Goal: Find specific page/section: Find specific page/section

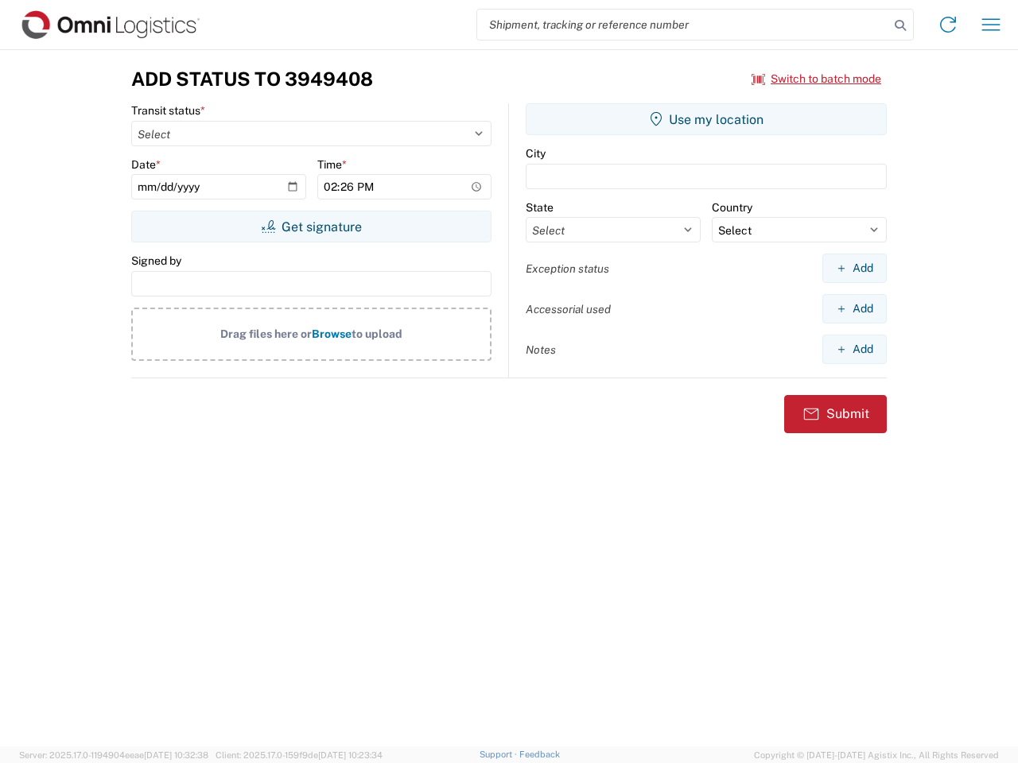
click at [683, 25] on input "search" at bounding box center [683, 25] width 412 height 30
click at [900, 25] on icon at bounding box center [900, 25] width 22 height 22
click at [948, 25] on icon at bounding box center [947, 24] width 25 height 25
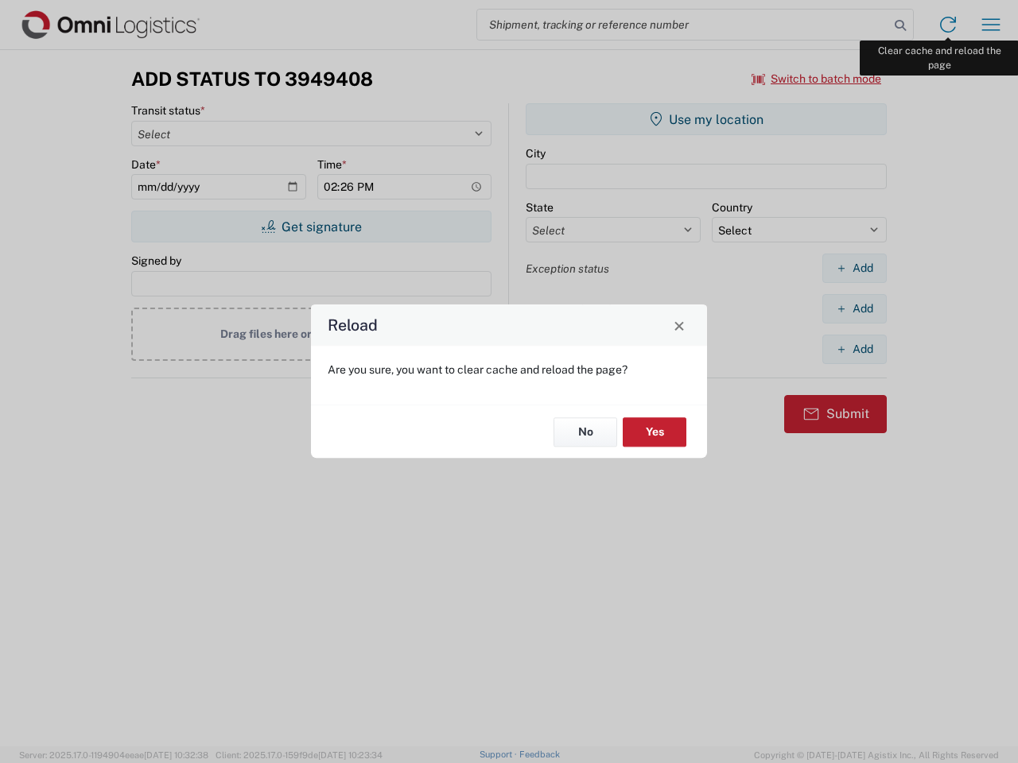
click at [991, 25] on div "Reload Are you sure, you want to clear cache and reload the page? No Yes" at bounding box center [509, 381] width 1018 height 763
click at [817, 79] on div "Reload Are you sure, you want to clear cache and reload the page? No Yes" at bounding box center [509, 381] width 1018 height 763
click at [311, 227] on div "Reload Are you sure, you want to clear cache and reload the page? No Yes" at bounding box center [509, 381] width 1018 height 763
click at [706, 119] on div "Reload Are you sure, you want to clear cache and reload the page? No Yes" at bounding box center [509, 381] width 1018 height 763
click at [854, 268] on div "Reload Are you sure, you want to clear cache and reload the page? No Yes" at bounding box center [509, 381] width 1018 height 763
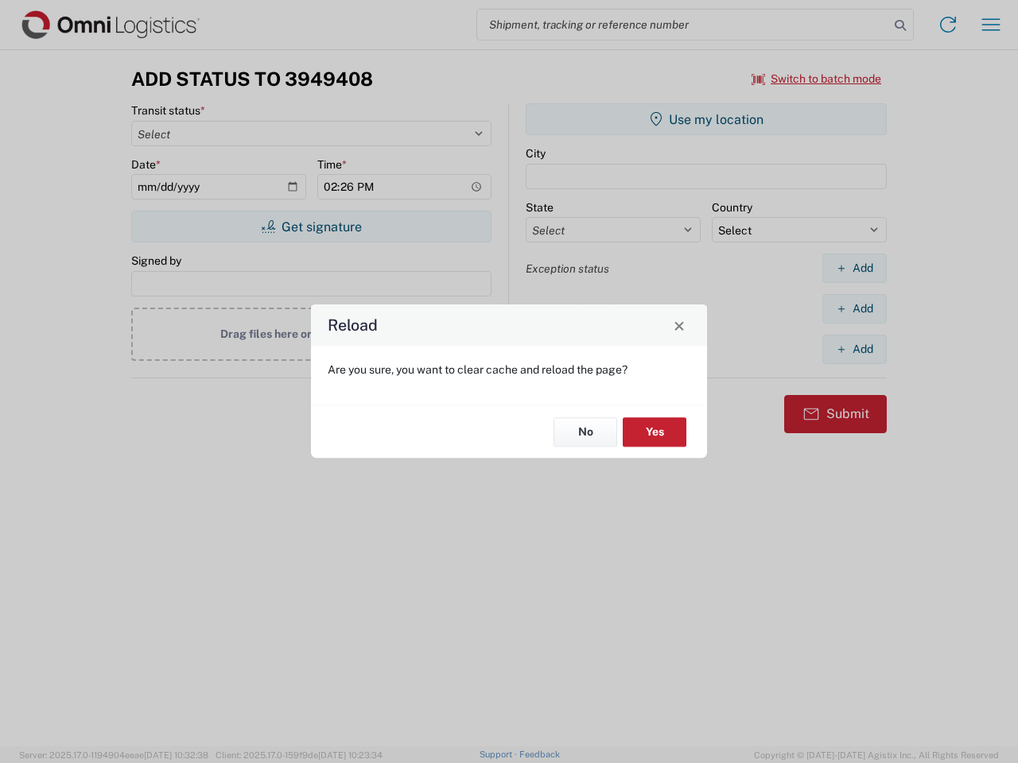
click at [854, 309] on div "Reload Are you sure, you want to clear cache and reload the page? No Yes" at bounding box center [509, 381] width 1018 height 763
click at [854, 349] on div "Reload Are you sure, you want to clear cache and reload the page? No Yes" at bounding box center [509, 381] width 1018 height 763
